Goal: Navigation & Orientation: Find specific page/section

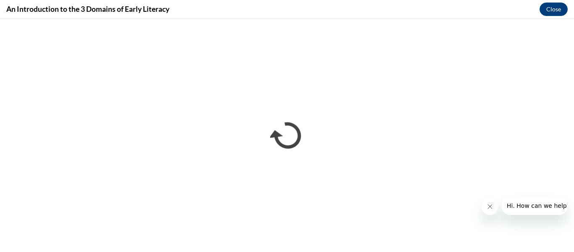
click at [486, 208] on icon "Close message from company" at bounding box center [489, 206] width 7 height 7
